Goal: Task Accomplishment & Management: Manage account settings

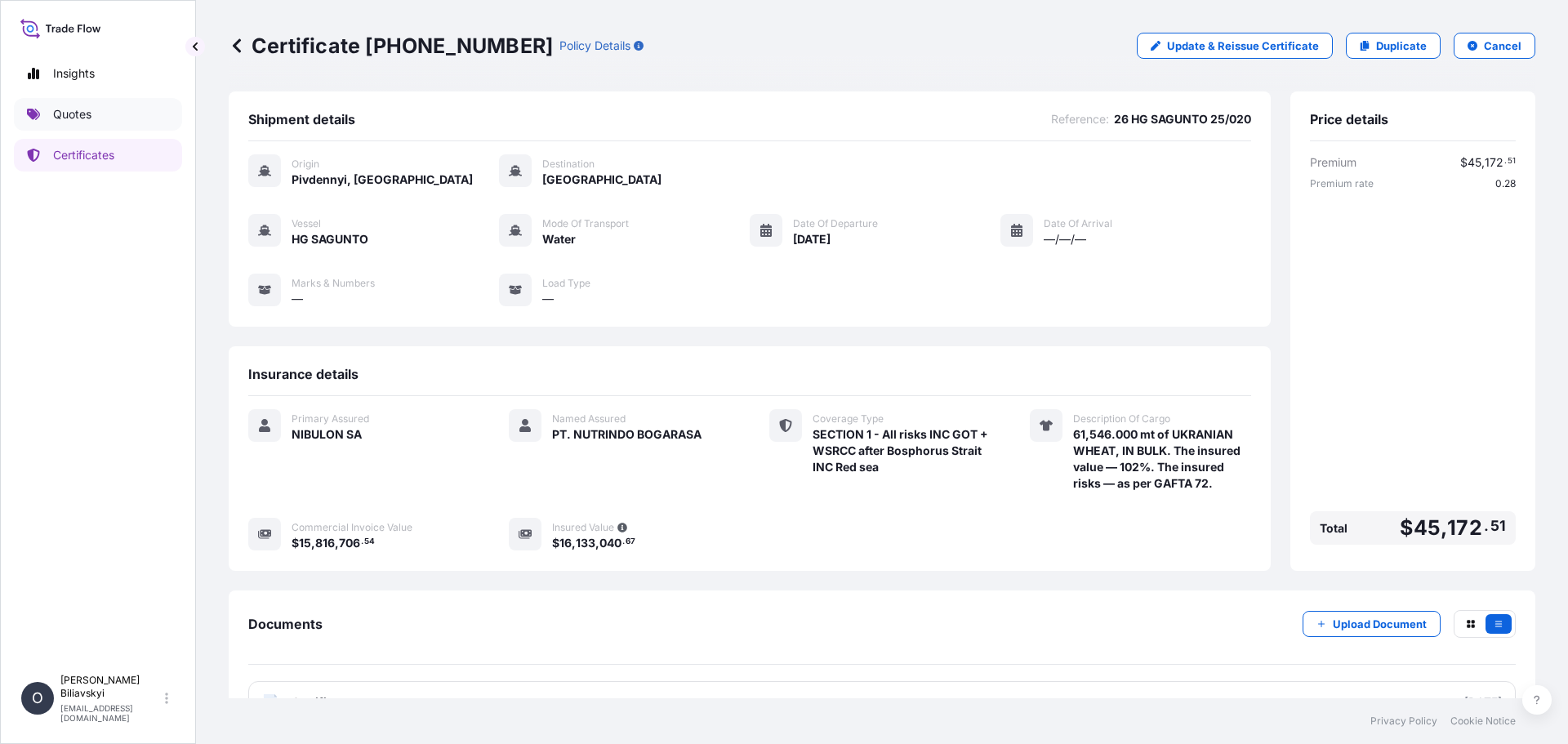
click at [64, 107] on p "Quotes" at bounding box center [72, 115] width 38 height 17
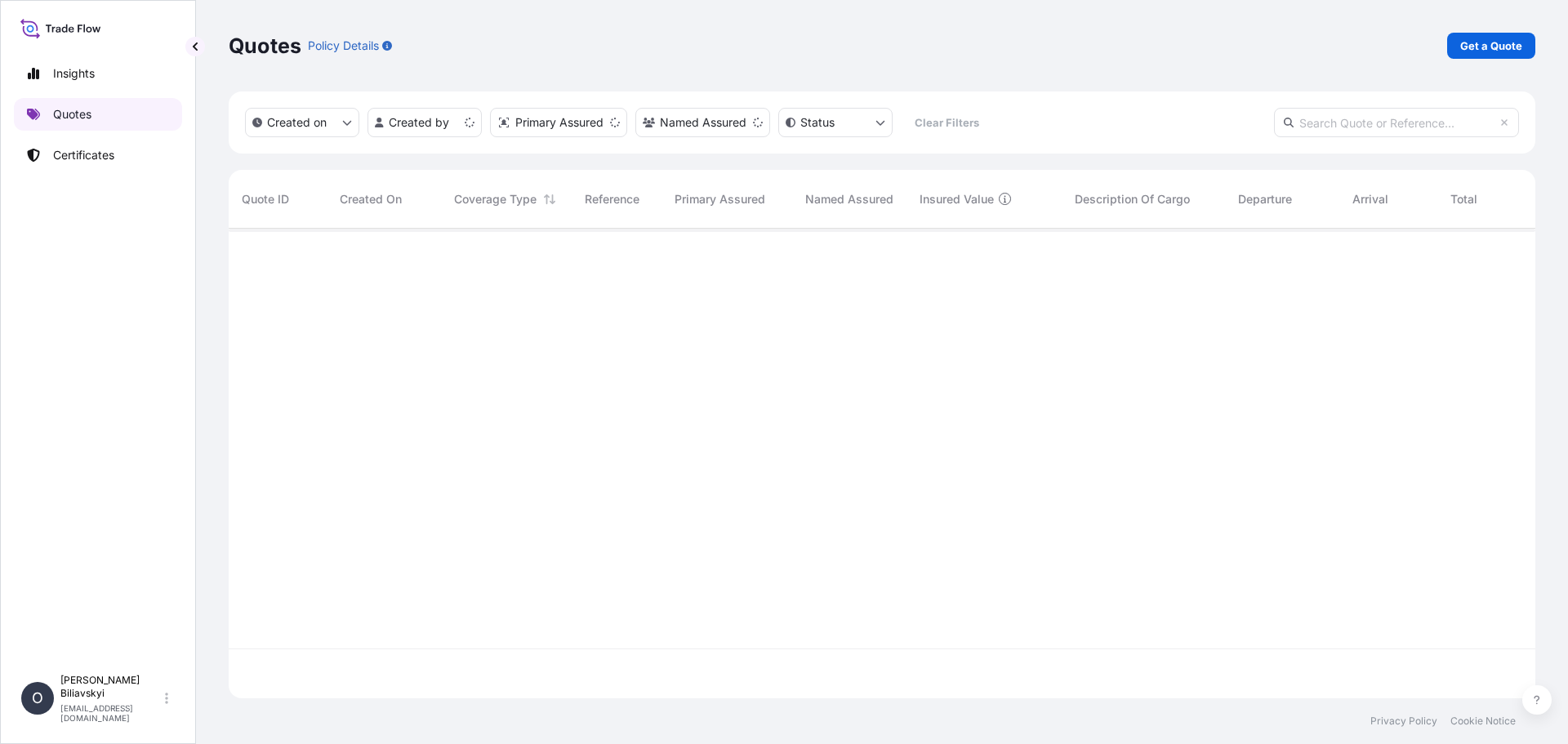
scroll to position [466, 1295]
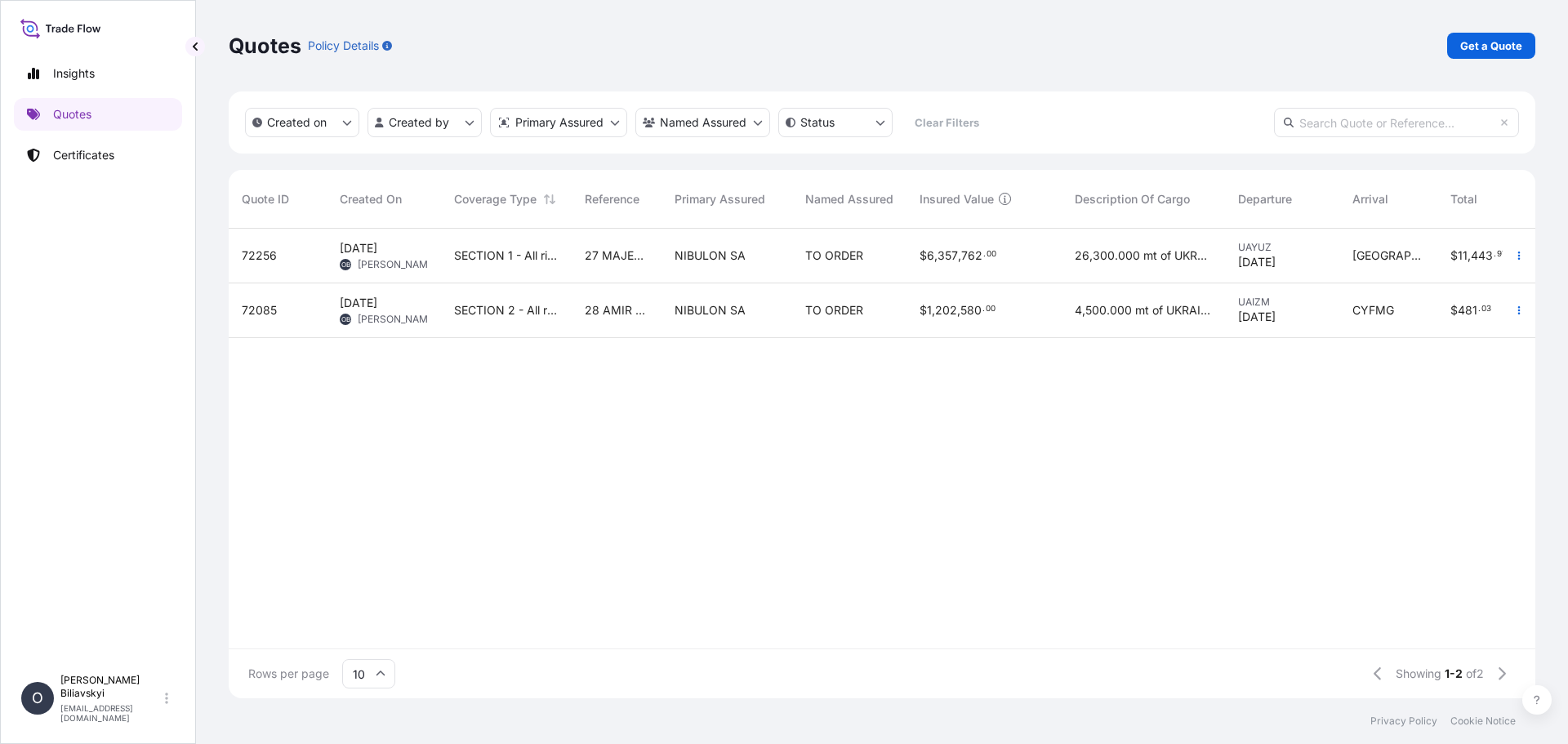
click at [610, 314] on span "28 AMIR 1 25/024" at bounding box center [617, 311] width 64 height 17
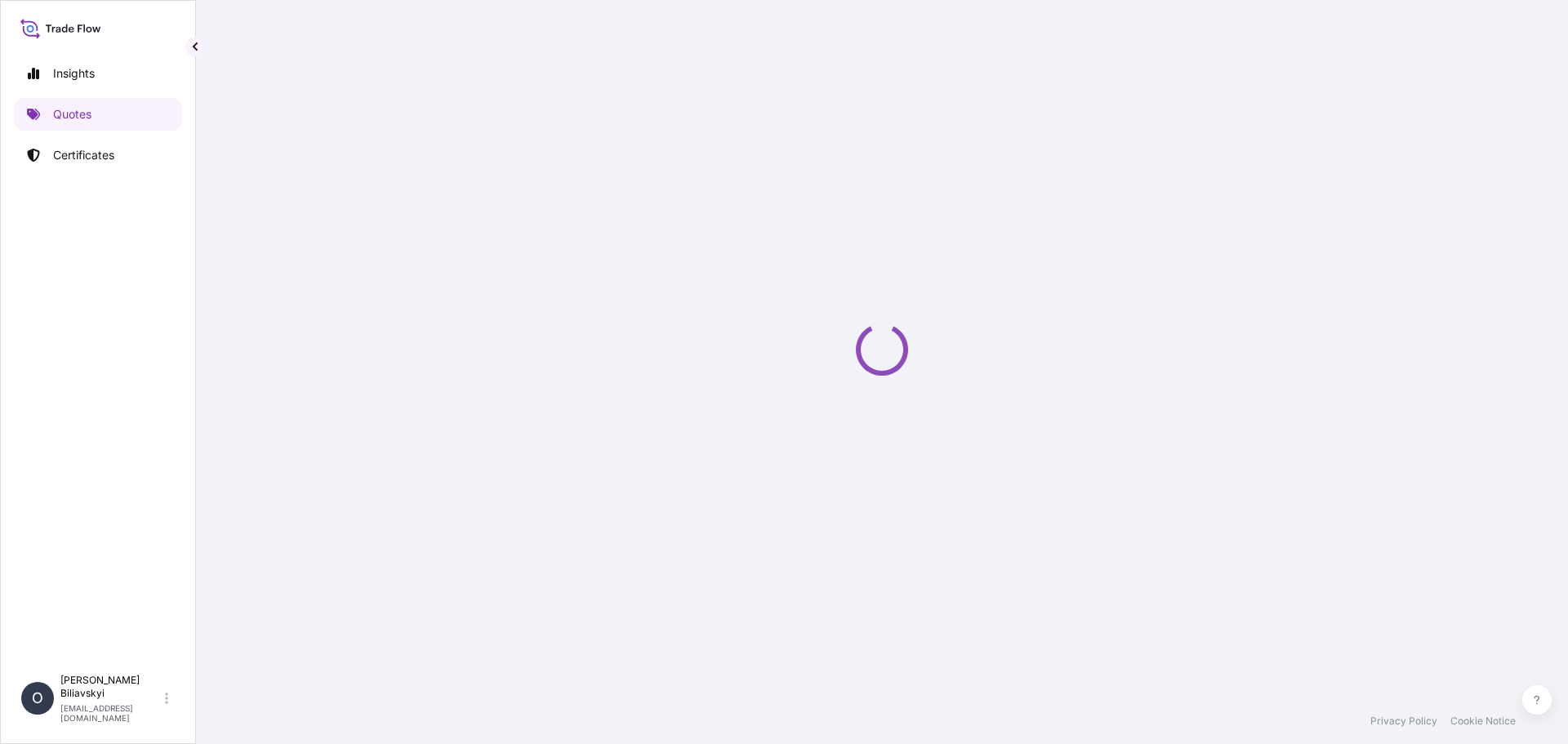
select select "Water"
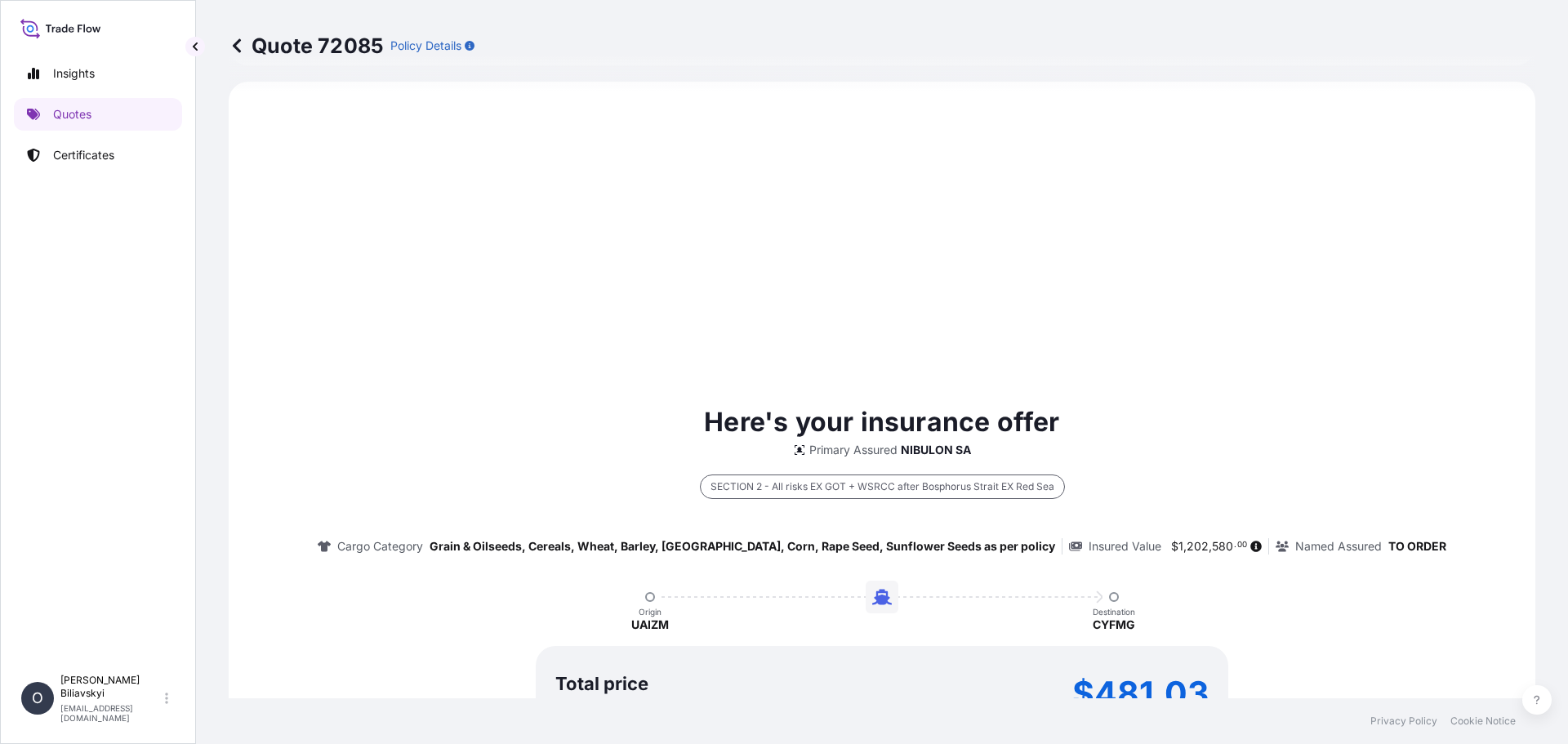
select select "31538"
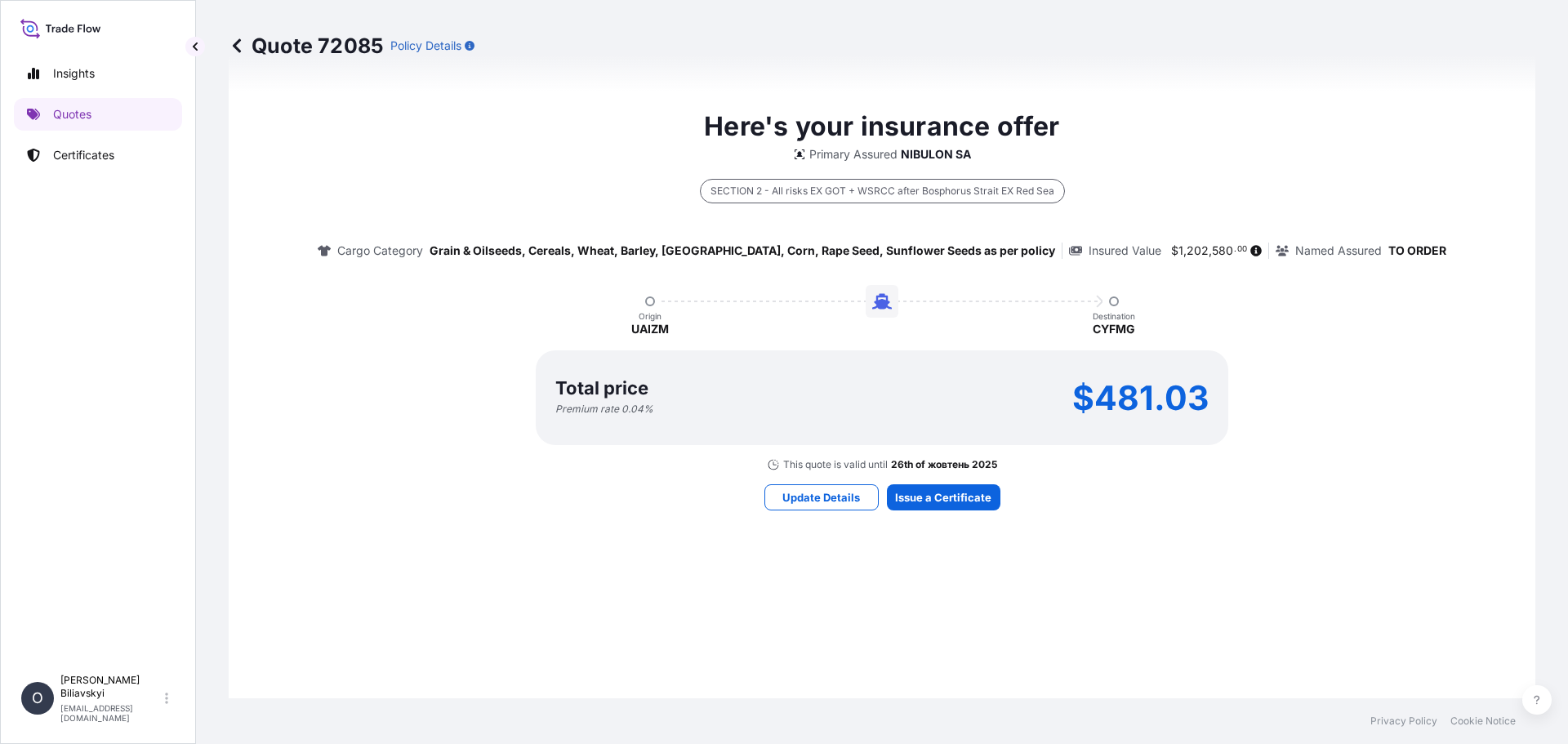
scroll to position [948, 0]
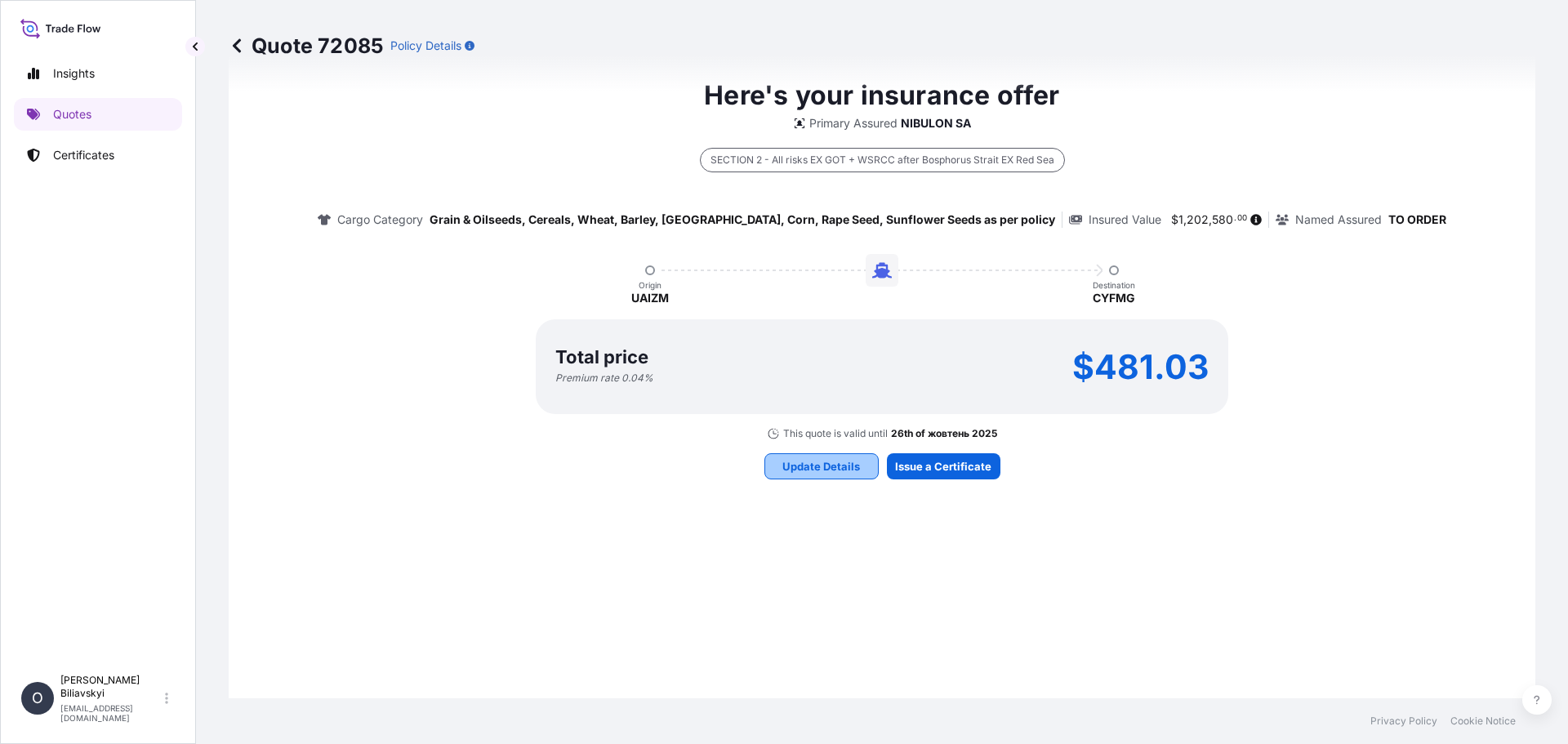
click at [800, 466] on p "Update Details" at bounding box center [820, 466] width 77 height 17
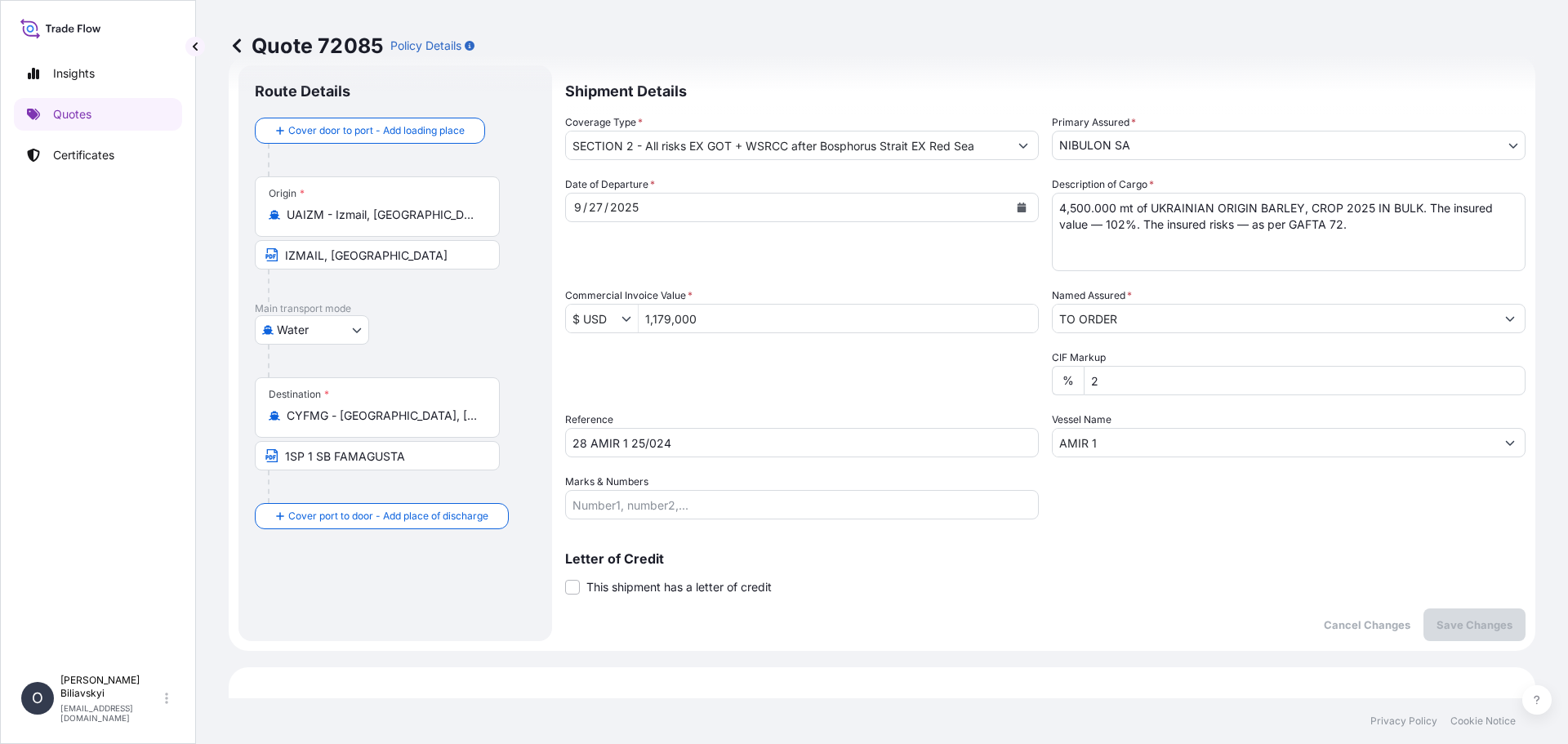
scroll to position [26, 0]
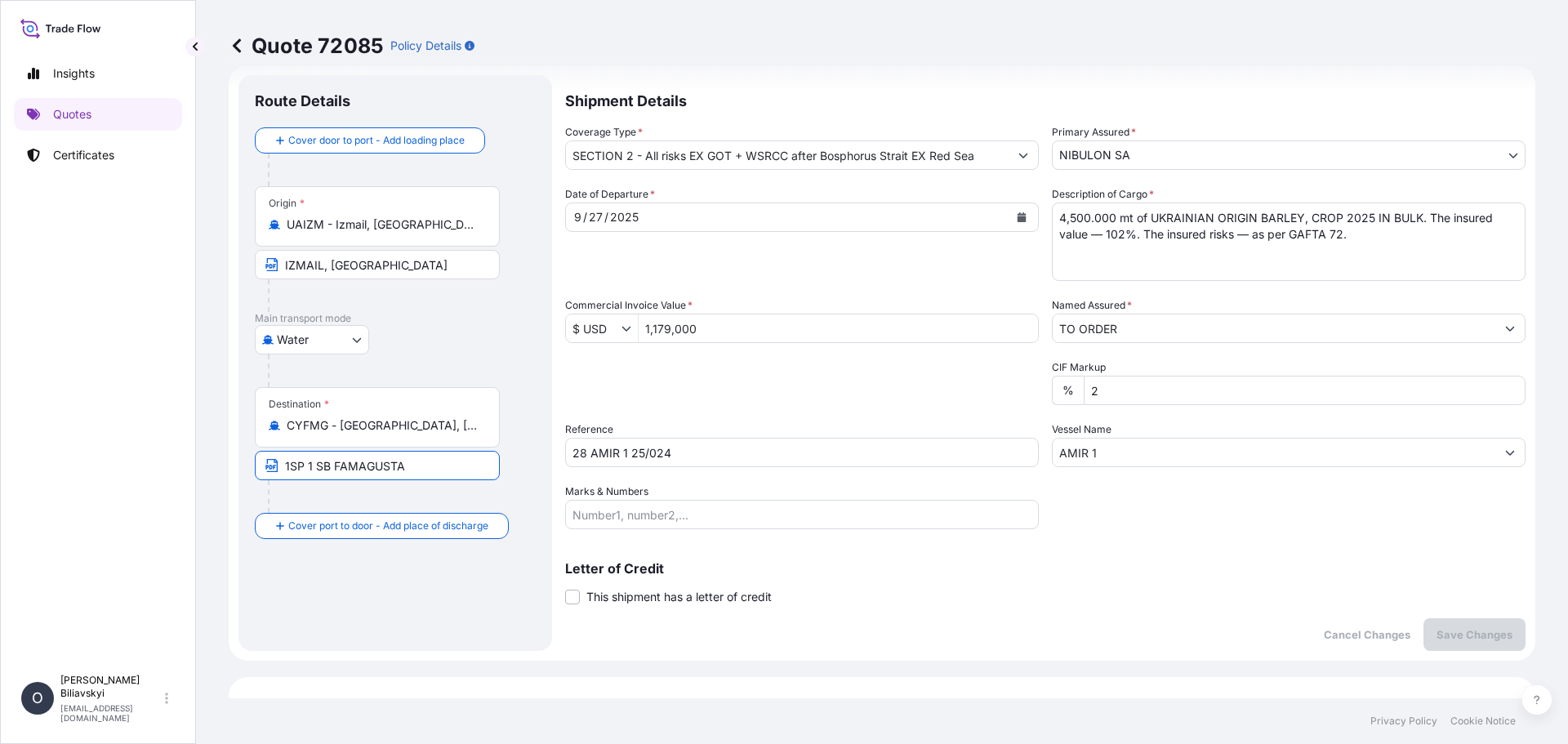
drag, startPoint x: 431, startPoint y: 470, endPoint x: 127, endPoint y: 432, distance: 306.4
click at [127, 432] on div "Insights Quotes Certificates O [PERSON_NAME] [EMAIL_ADDRESS][DOMAIN_NAME] Quote…" at bounding box center [784, 372] width 1568 height 744
paste input "[GEOGRAPHIC_DATA], [GEOGRAPHIC_DATA]"
type input "[GEOGRAPHIC_DATA], [GEOGRAPHIC_DATA]"
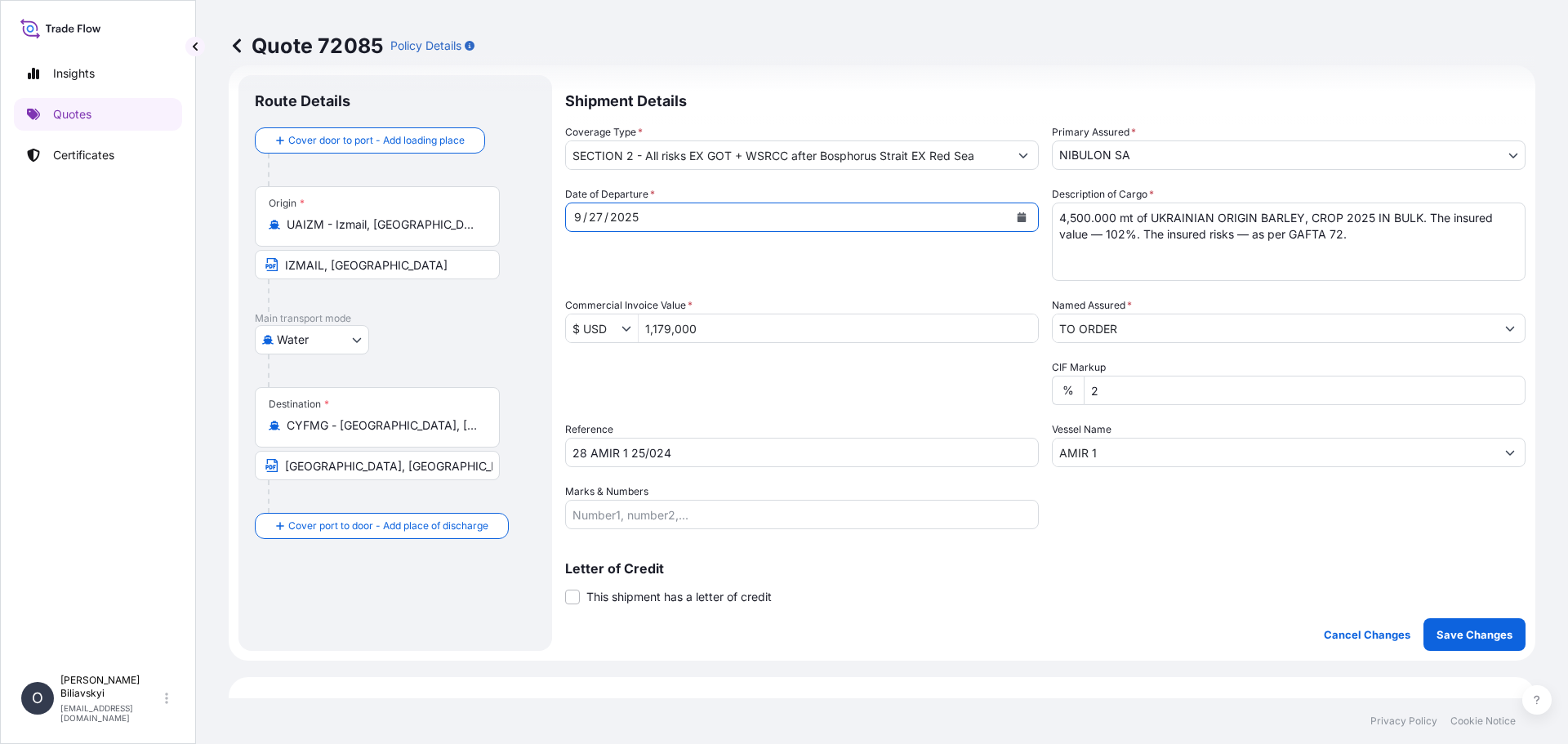
click at [1014, 224] on button "Calendar" at bounding box center [1021, 217] width 26 height 26
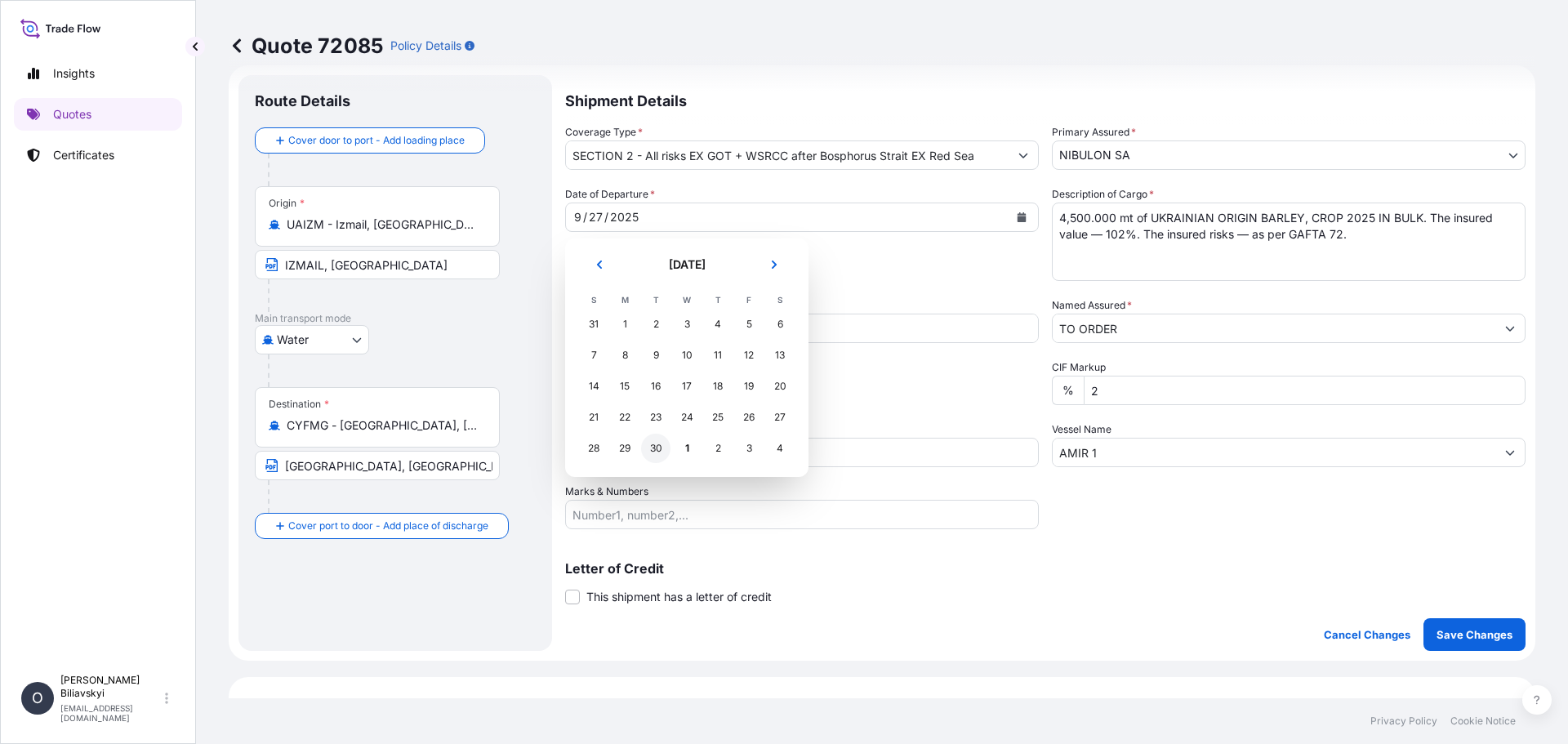
click at [652, 440] on div "30" at bounding box center [655, 448] width 29 height 29
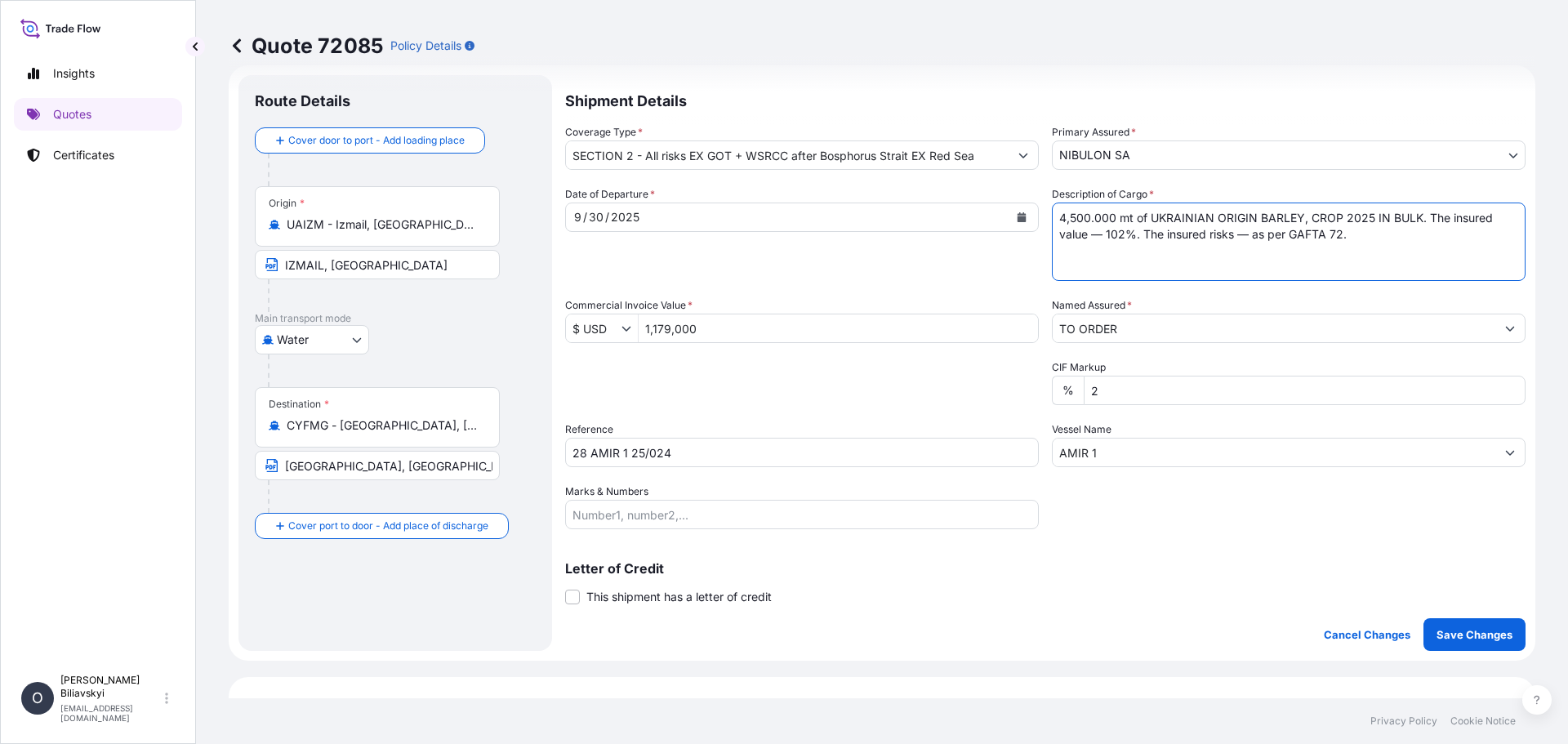
drag, startPoint x: 1392, startPoint y: 232, endPoint x: 775, endPoint y: 203, distance: 617.7
click at [779, 203] on div "Date of Departure * [DATE] Cargo Category * Grain & Oilseeds, Cereals, Wheat, B…" at bounding box center [1045, 357] width 961 height 343
paste textarea "216.791 mt of UKRAINIAN BARLEY IN BULK, CROP 2025. The insured value — 102%. Th…"
type textarea "4,216.791 mt of [GEOGRAPHIC_DATA] IN BULK, CROP 2025. The insured value — 102%.…"
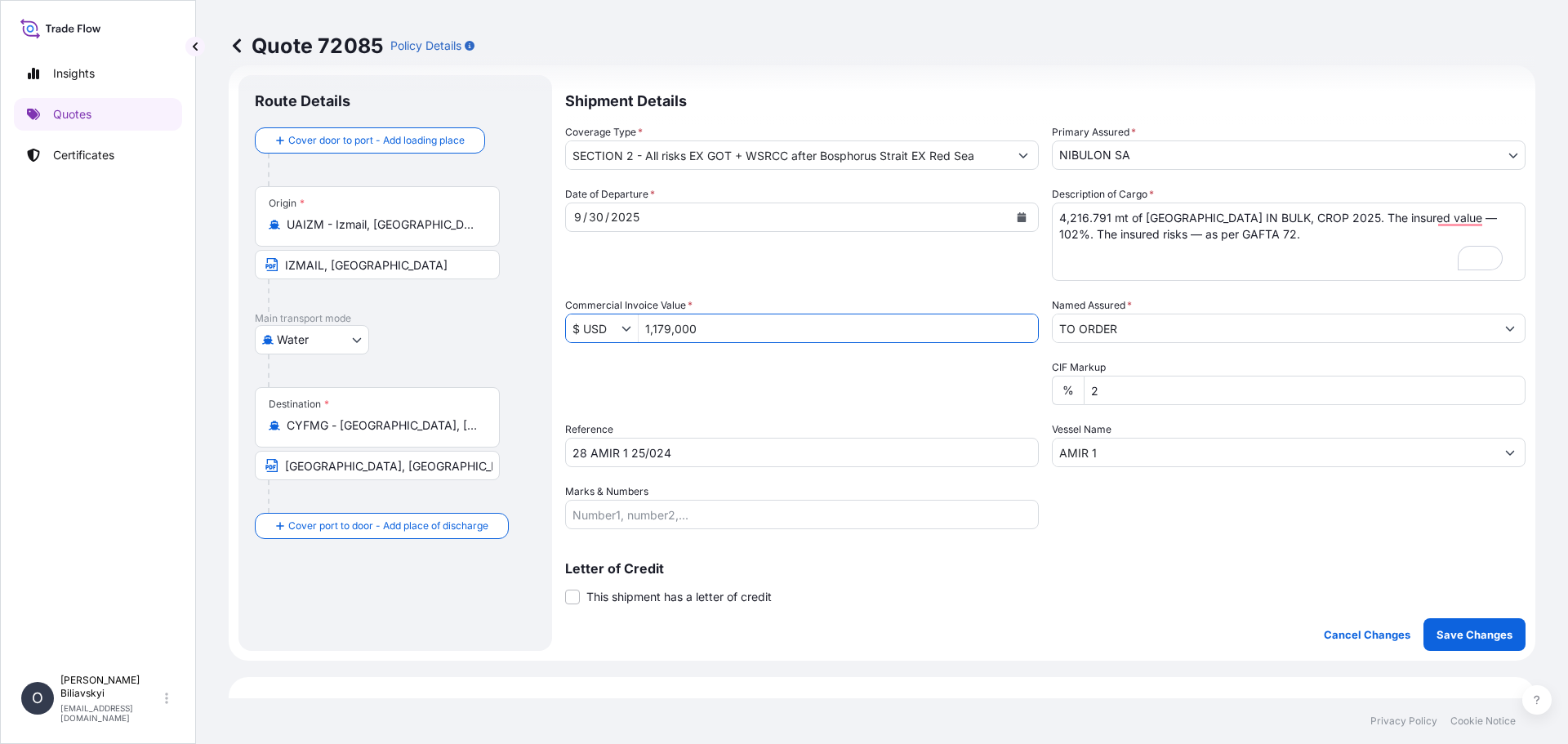
drag, startPoint x: 830, startPoint y: 320, endPoint x: 501, endPoint y: 323, distance: 329.0
click at [501, 323] on form "Route Details Cover door to port - Add loading place Place of loading Road / [G…" at bounding box center [882, 363] width 1306 height 595
paste input "04,799.24"
type input "1,104,799.24"
click at [779, 458] on input "28 AMIR 1 25/024" at bounding box center [802, 452] width 474 height 29
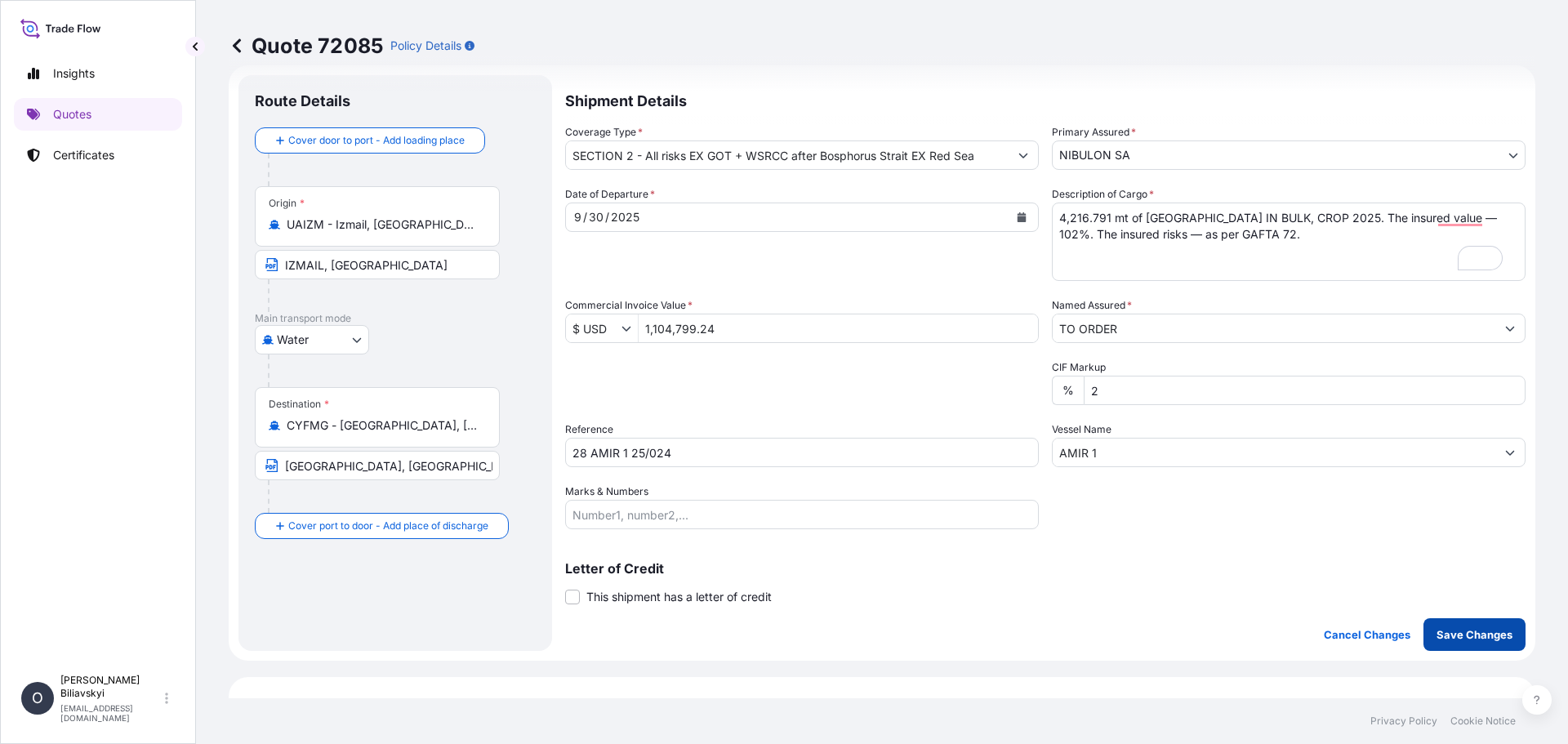
click at [1472, 641] on p "Save Changes" at bounding box center [1474, 635] width 76 height 17
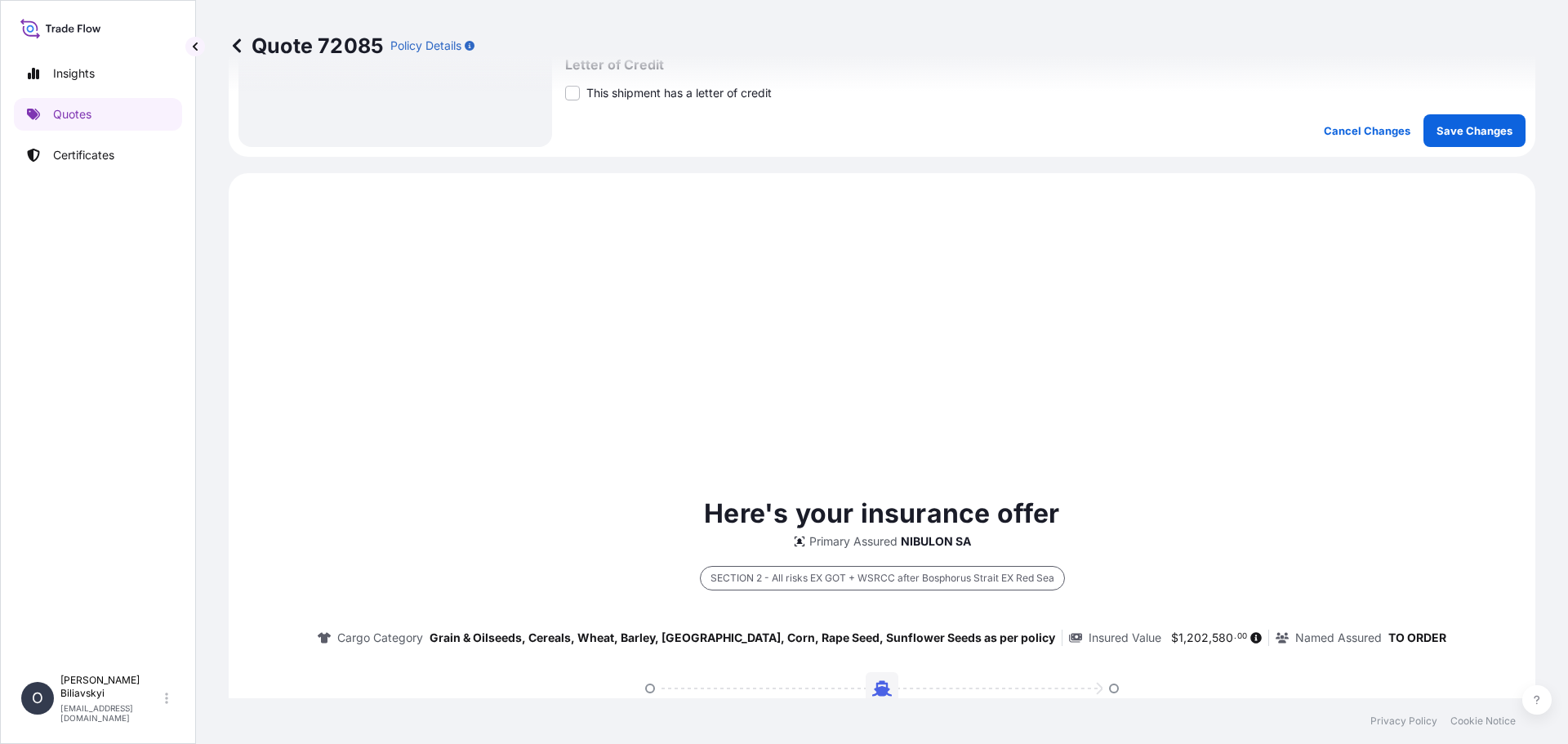
scroll to position [0, 0]
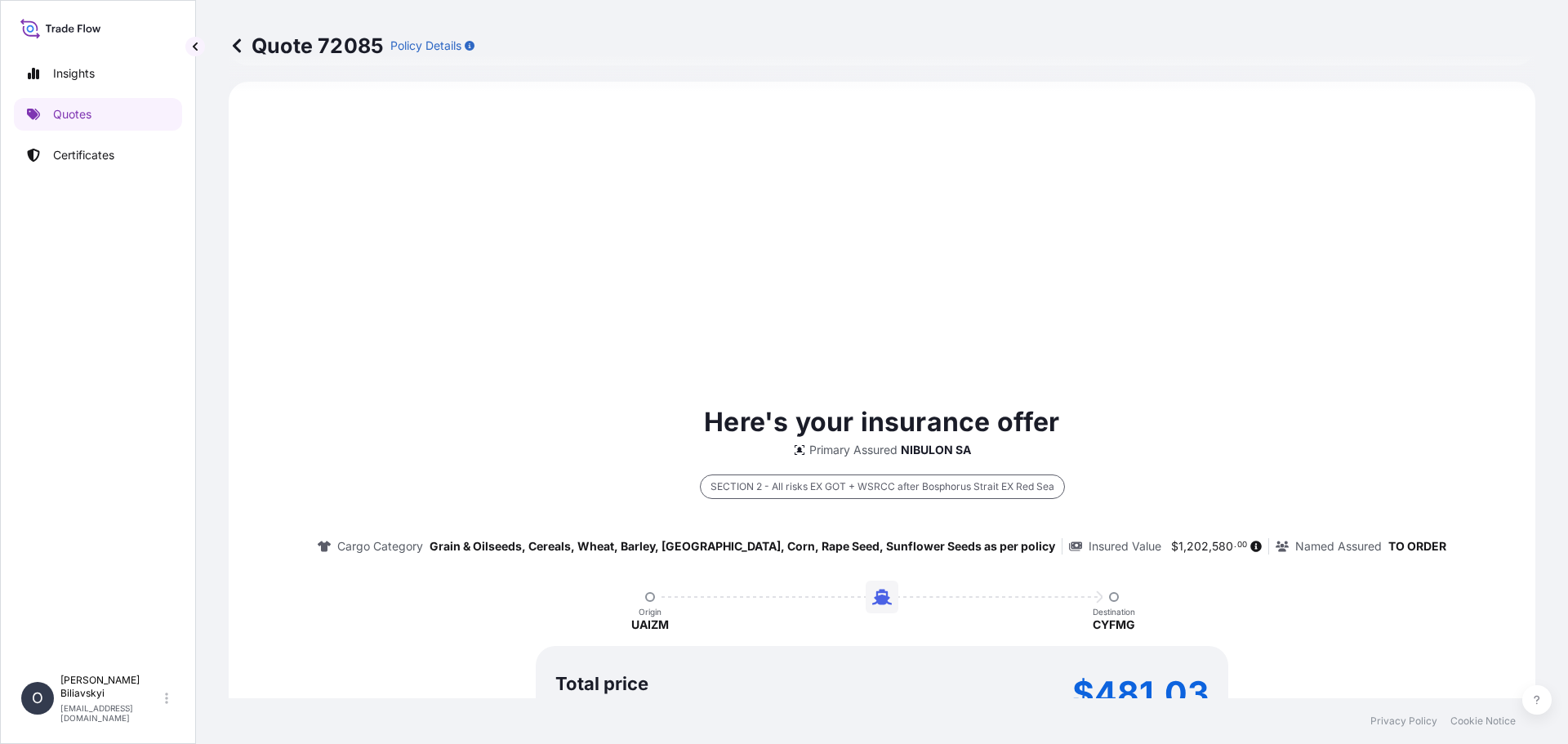
select select "Water"
select select "31538"
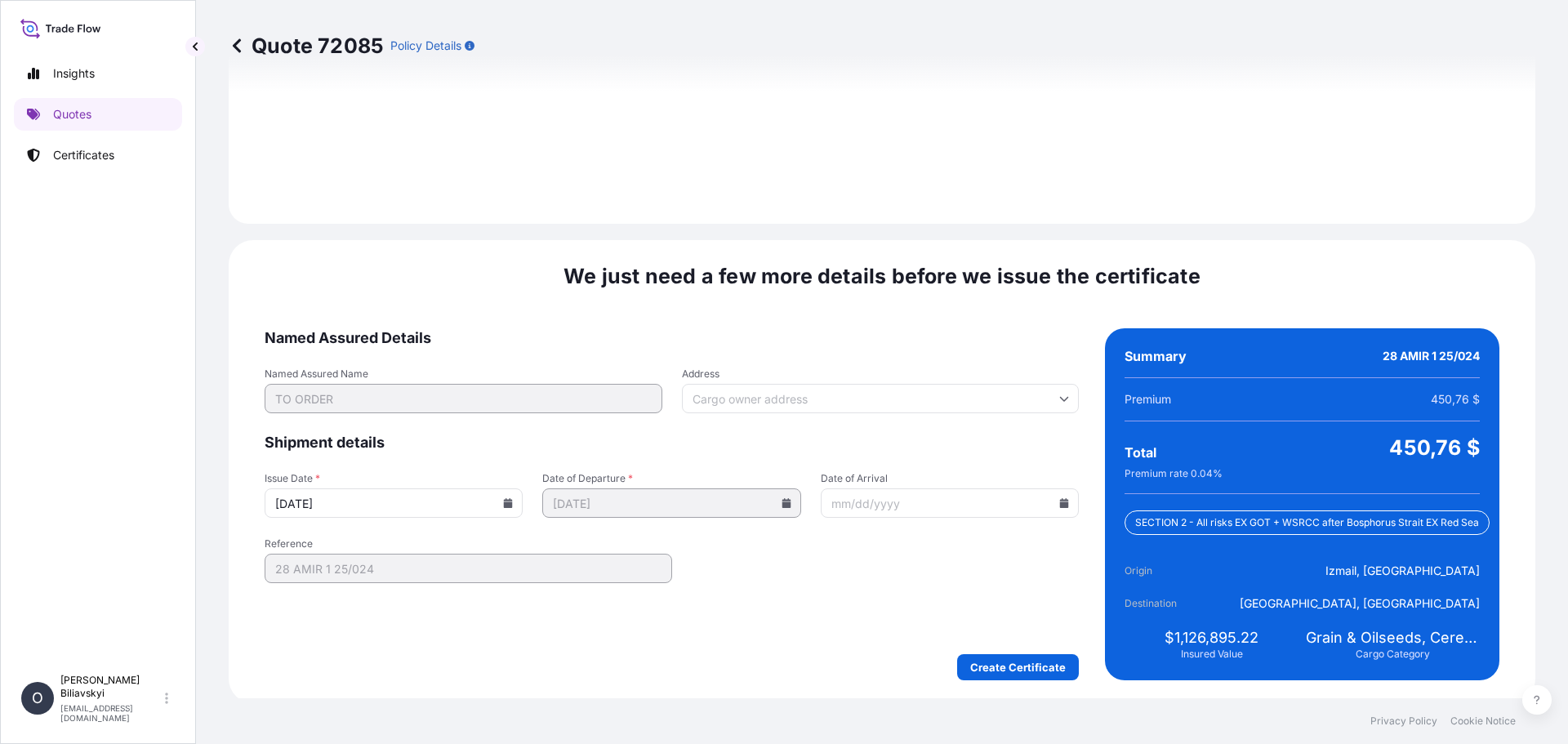
scroll to position [2009, 0]
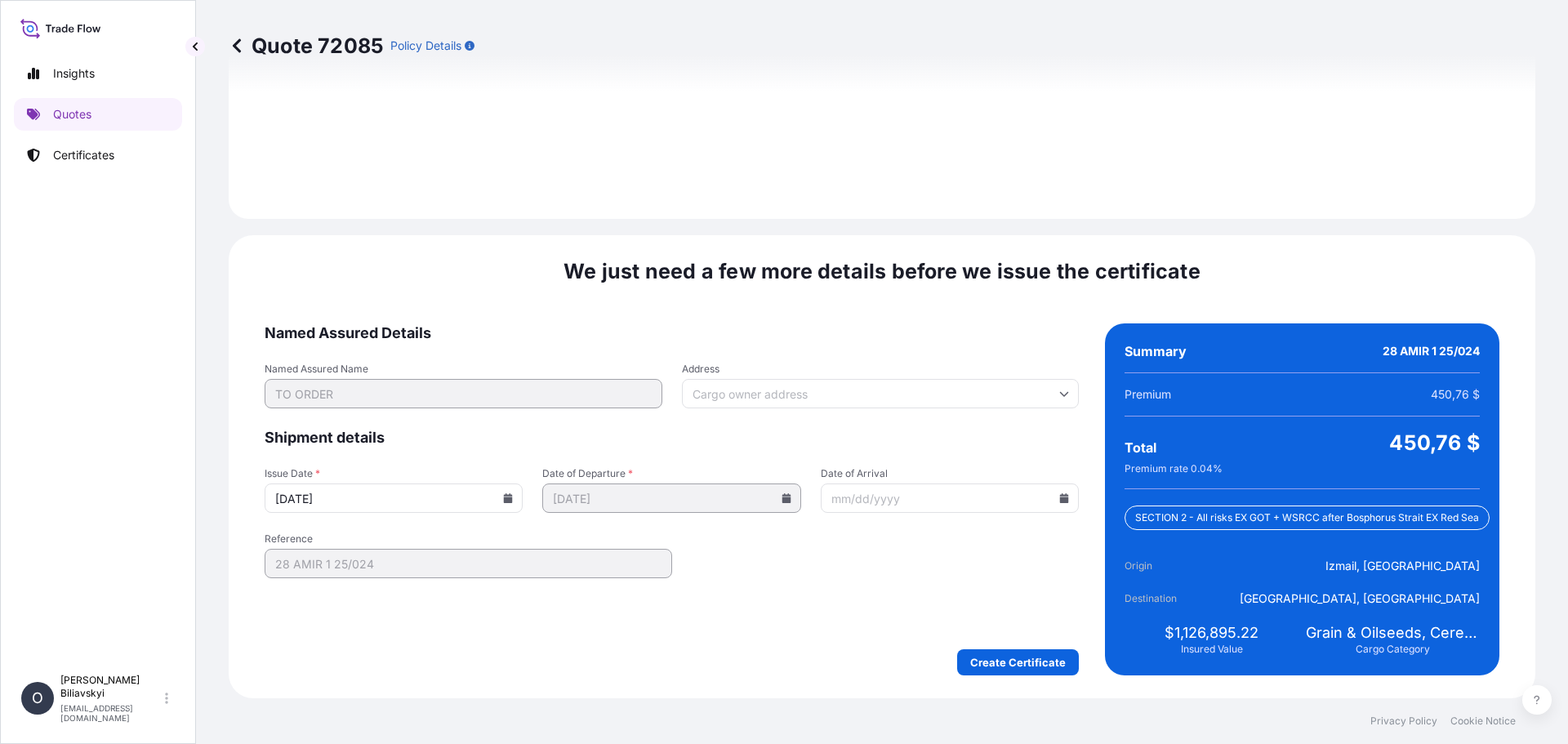
click at [394, 492] on input "[DATE]" at bounding box center [393, 498] width 258 height 29
click at [509, 499] on icon at bounding box center [508, 499] width 9 height 10
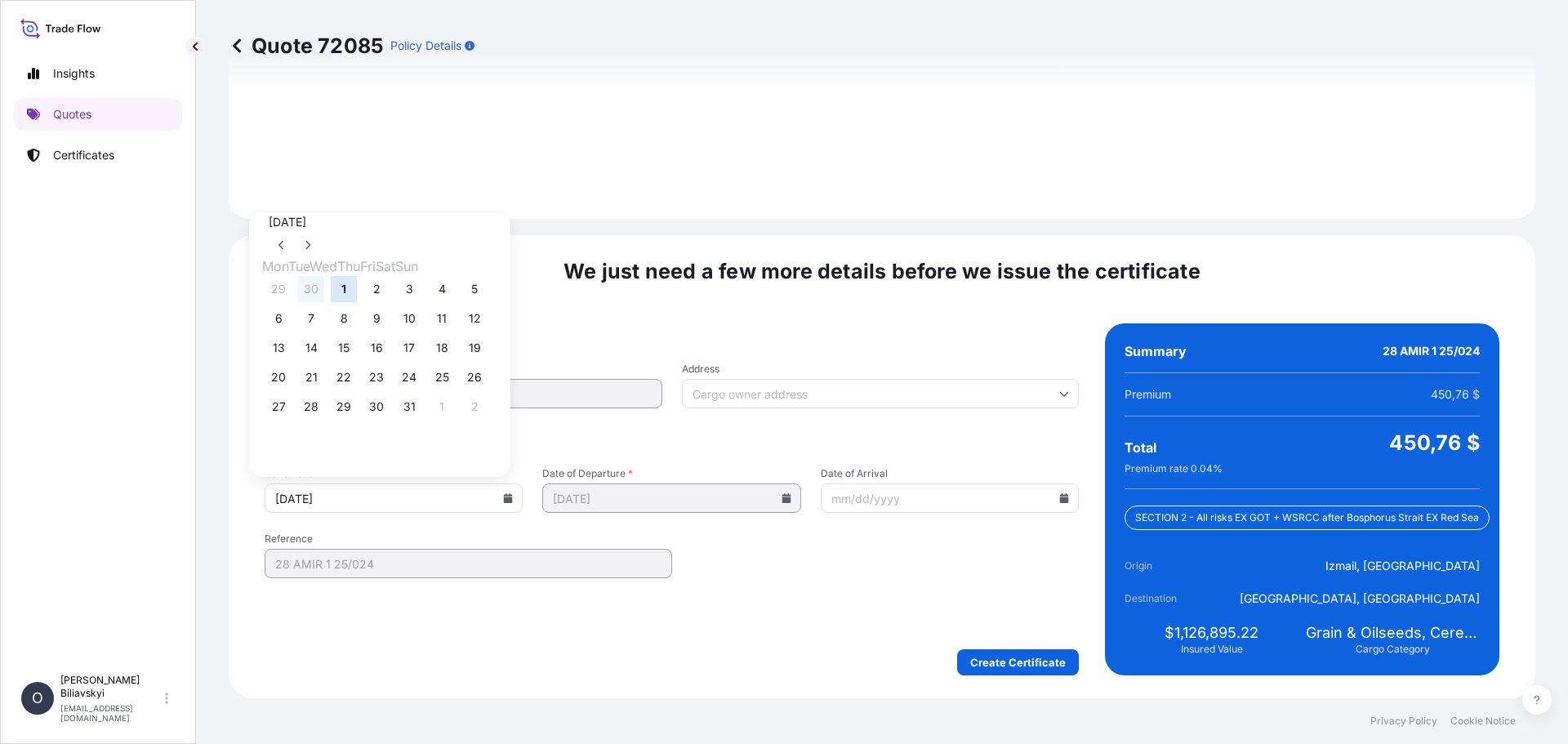
click at [313, 297] on button "30" at bounding box center [311, 288] width 26 height 26
type input "[DATE]"
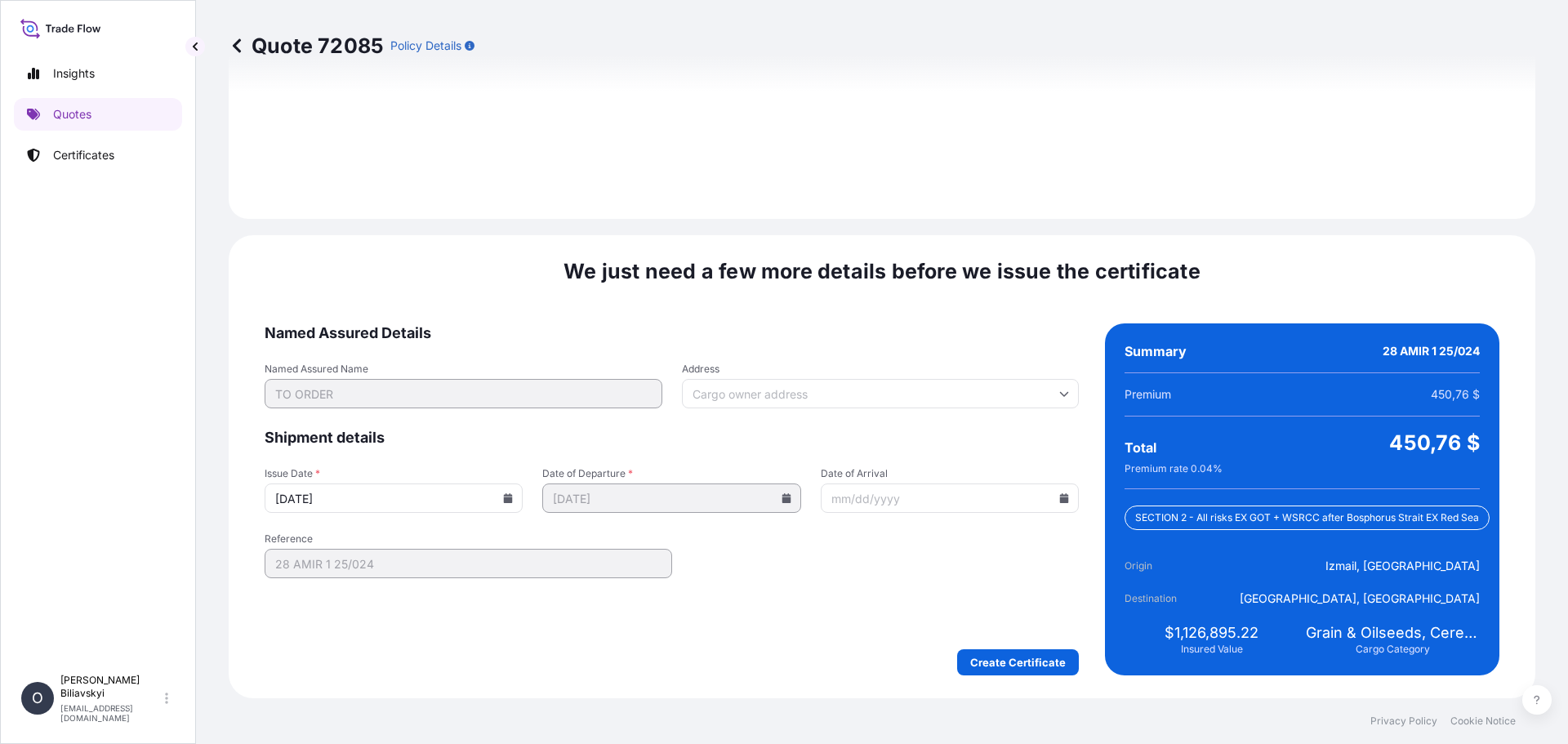
click at [929, 393] on input "Address" at bounding box center [881, 393] width 398 height 29
paste input "[PERSON_NAME] GRAINS TRADING LTD, LEFKOŞA ORGANIZE SANAYI BÖLGESİ, 3NCU SOKAK, …"
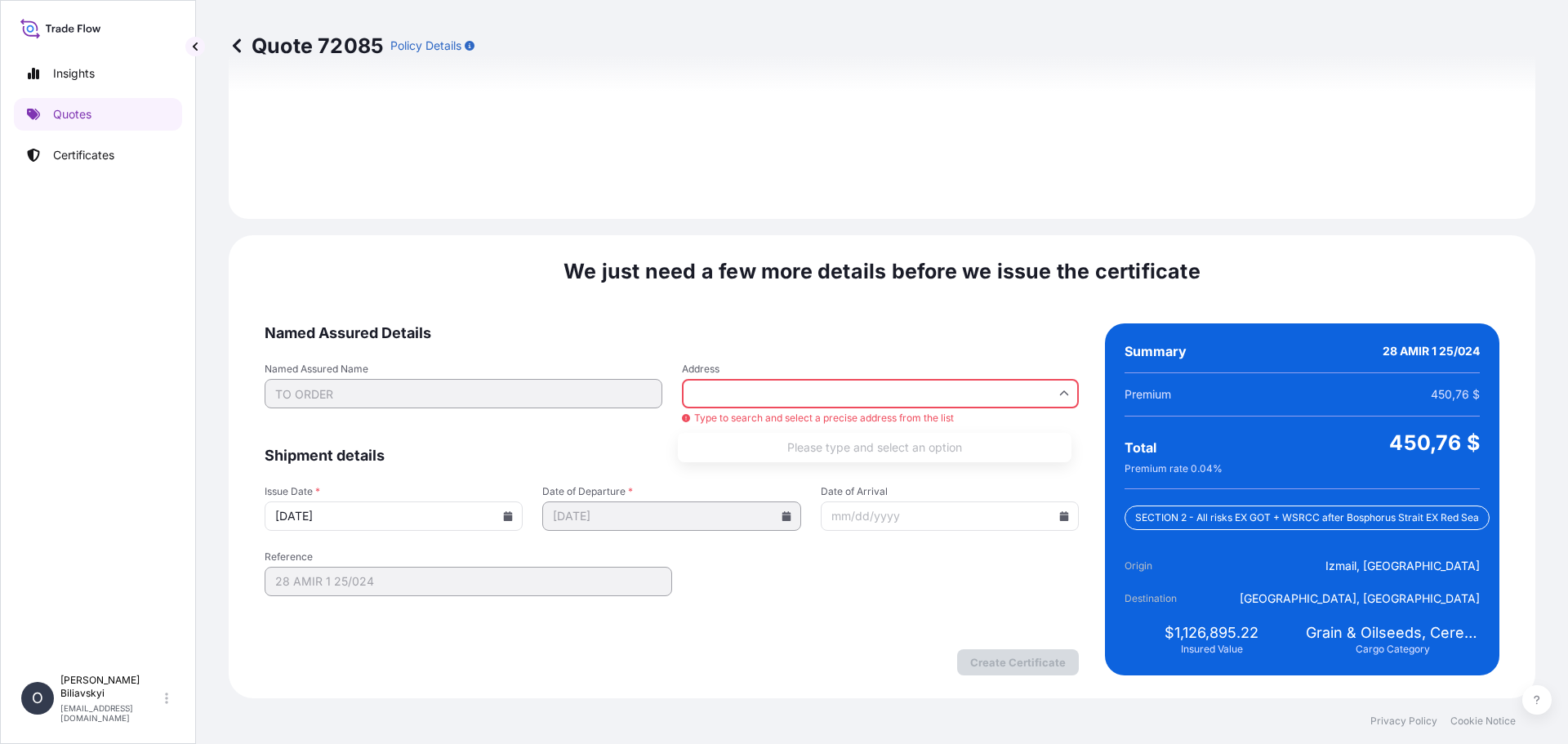
click at [857, 393] on input "[PERSON_NAME] GRAINS TRADING LTD, LEFKOŞA ORGANIZE SANAYI BÖLGESİ, 3NCU SOKAK, …" at bounding box center [881, 393] width 398 height 29
click at [813, 336] on span "Named Assured Details" at bounding box center [671, 333] width 814 height 20
click at [877, 397] on input "LEFKOŞA ORGANIZE SANAYI BÖLGESİ, 3NCU SOKAK, LİMASOL BANK YANI, [GEOGRAPHIC_DAT…" at bounding box center [881, 393] width 398 height 29
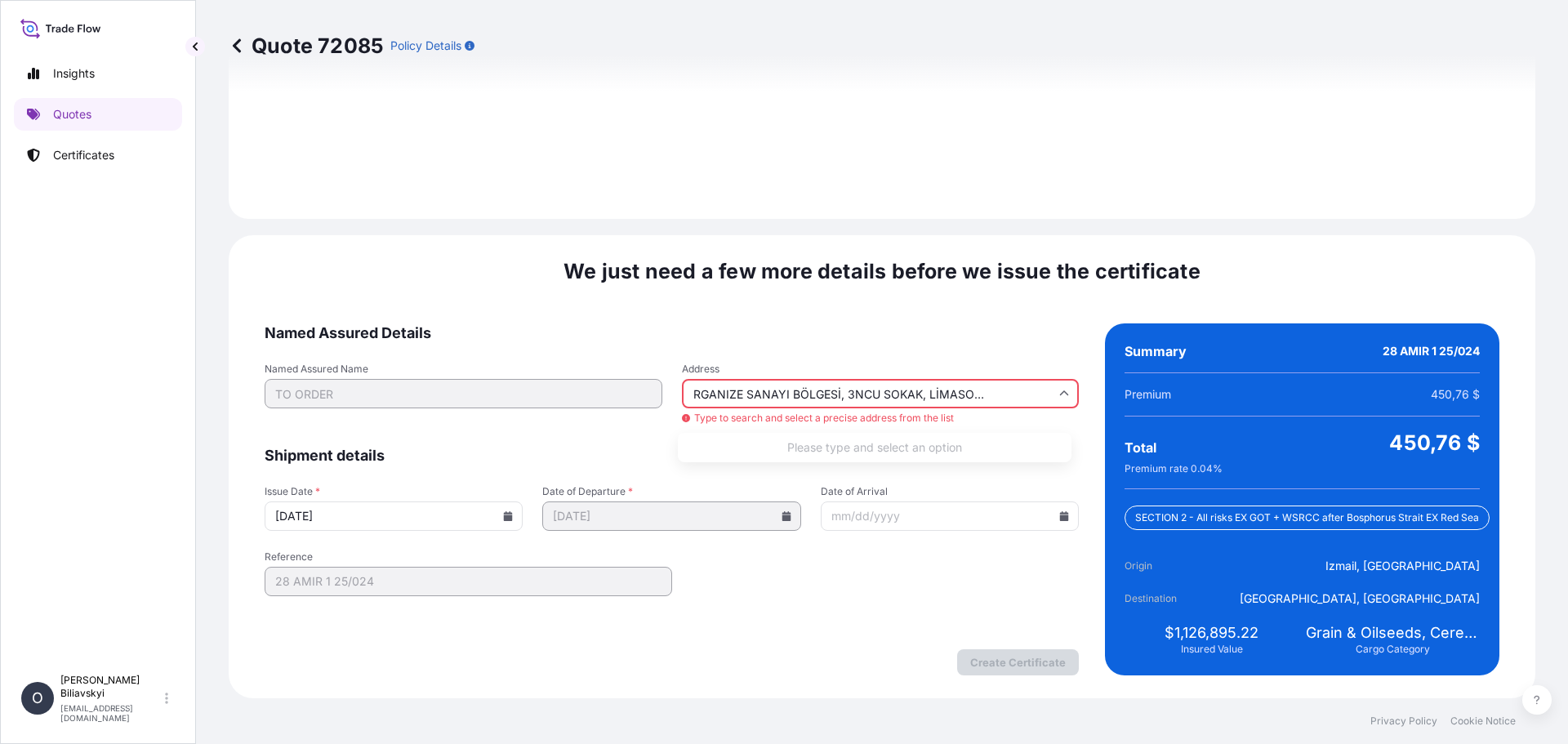
type input "LEFKOŞA, MERSİN-10, [GEOGRAPHIC_DATA], 0, [GEOGRAPHIC_DATA]."
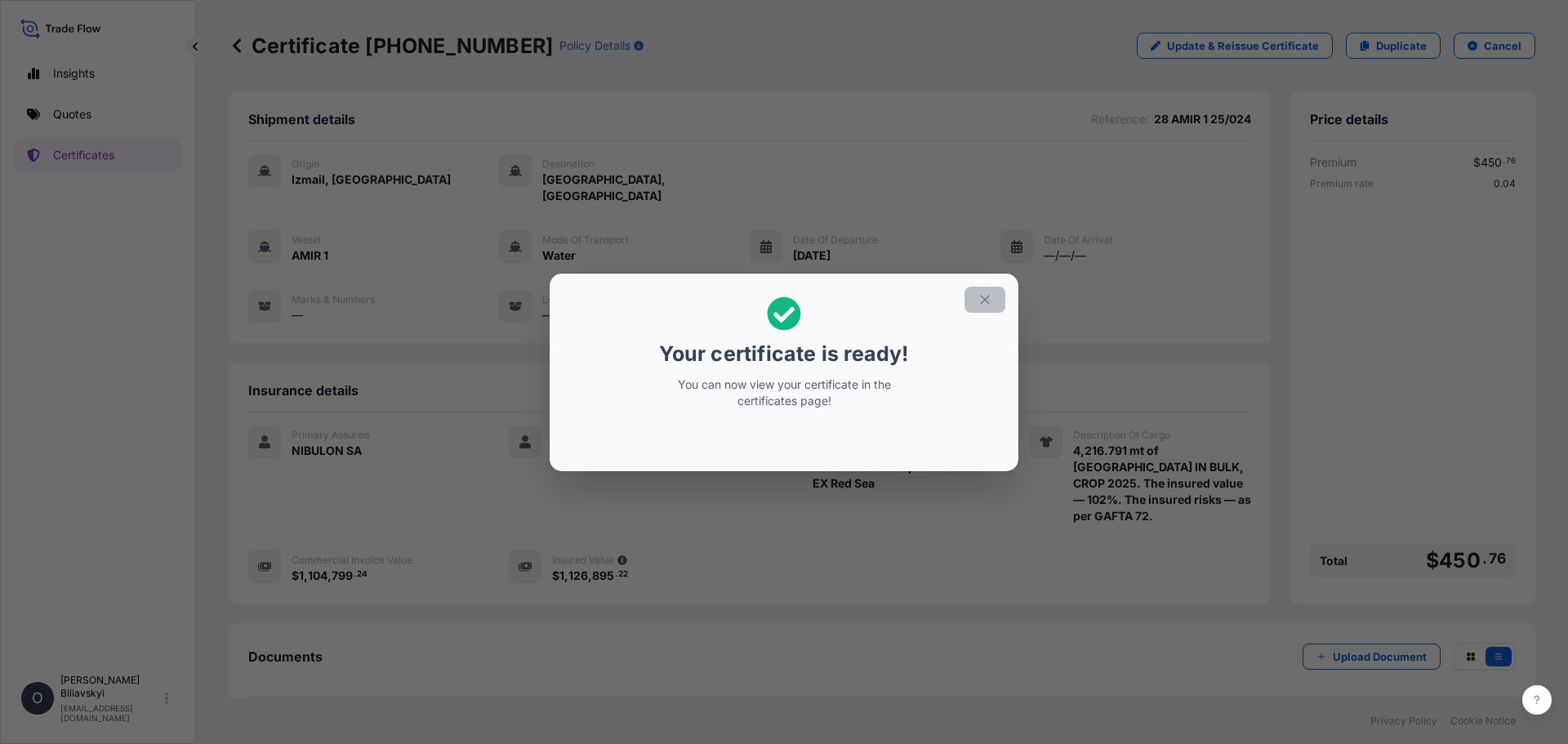
click at [990, 308] on button "button" at bounding box center [985, 299] width 41 height 26
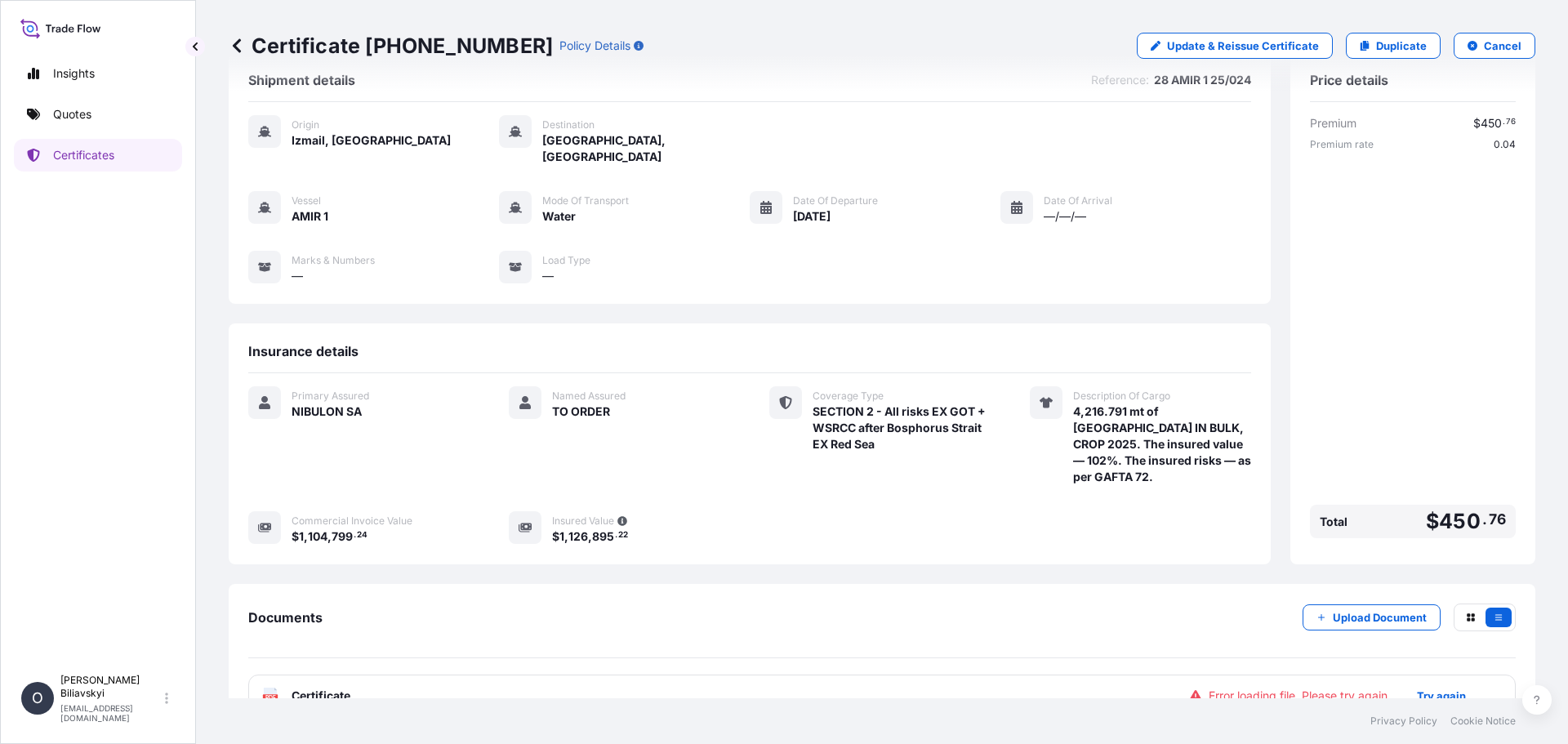
scroll to position [62, 0]
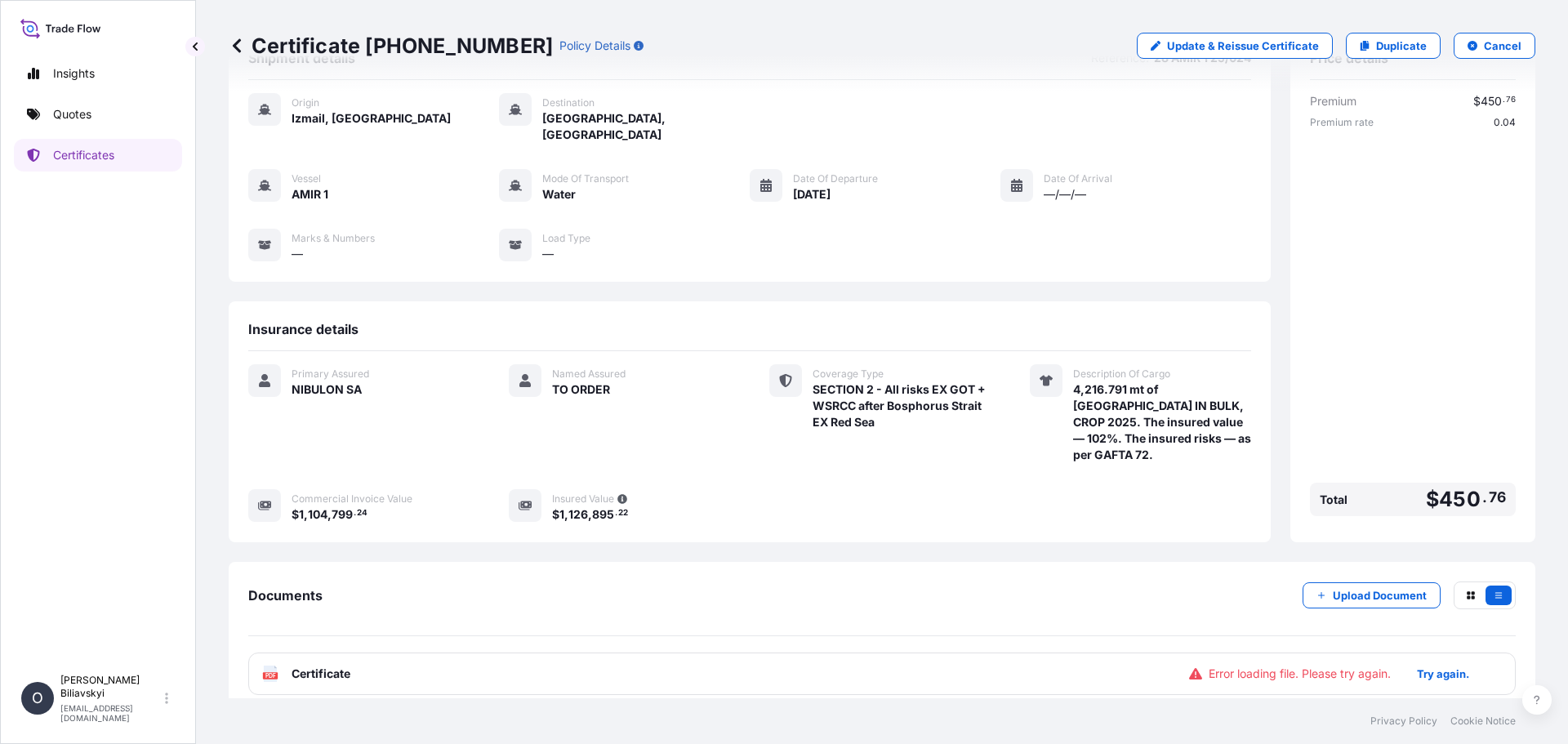
drag, startPoint x: 324, startPoint y: 658, endPoint x: 714, endPoint y: 642, distance: 390.3
click at [714, 653] on div "PDF Certificate Error loading file. Please try again. Try again." at bounding box center [882, 673] width 1267 height 42
click at [1433, 666] on p "Try again." at bounding box center [1443, 674] width 52 height 17
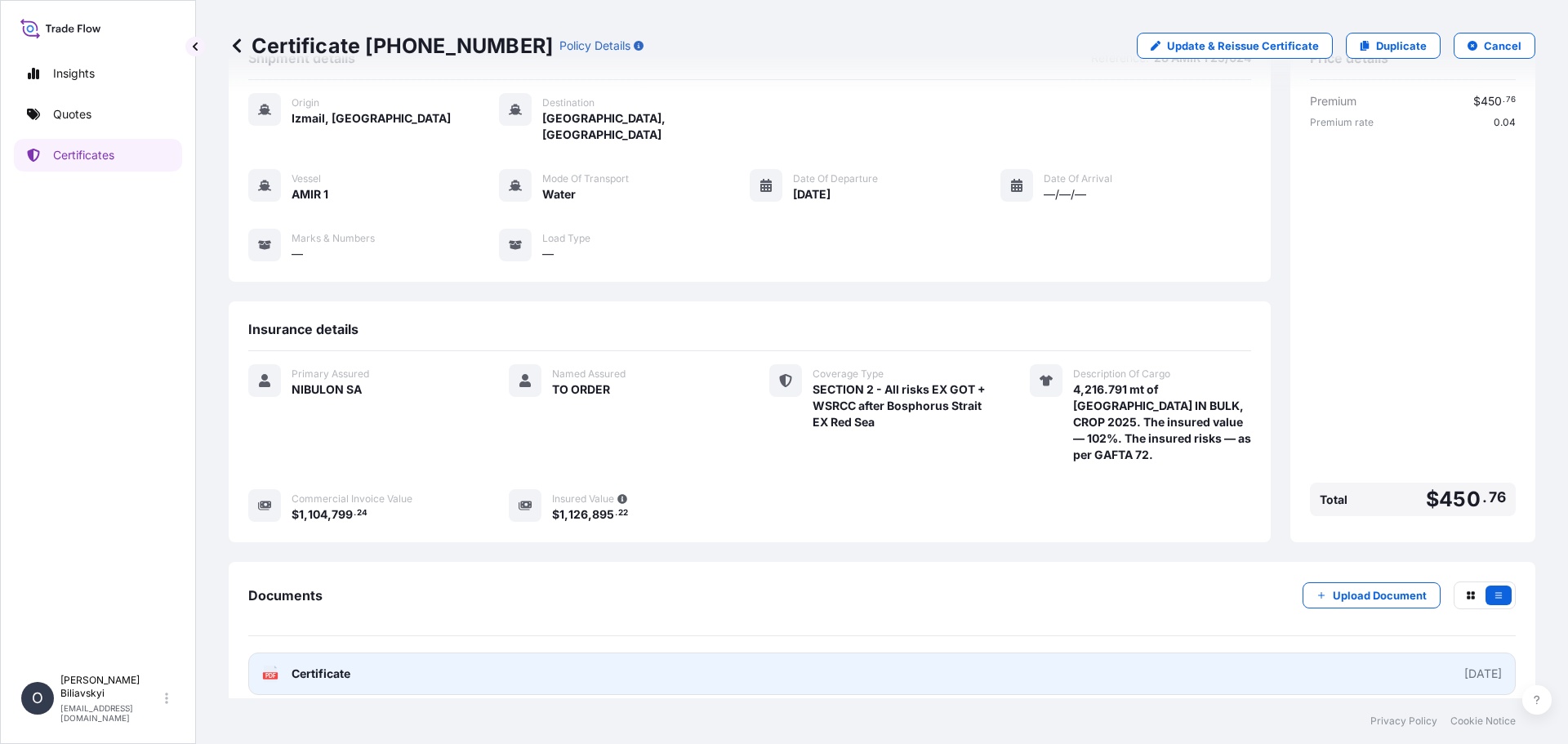
click at [735, 662] on link "PDF Certificate [DATE]" at bounding box center [882, 673] width 1267 height 42
